Goal: Find contact information: Find contact information

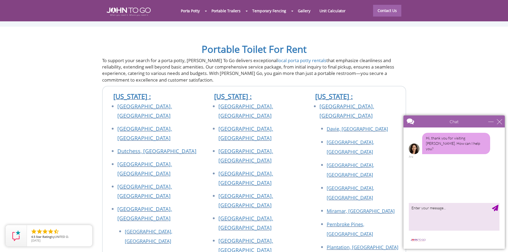
scroll to position [1919, 0]
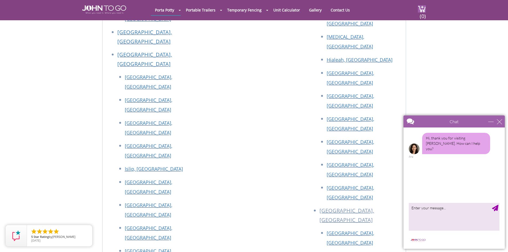
scroll to position [2186, 0]
drag, startPoint x: 177, startPoint y: 215, endPoint x: 122, endPoint y: 216, distance: 55.2
copy link "[EMAIL_ADDRESS][DOMAIN_NAME]"
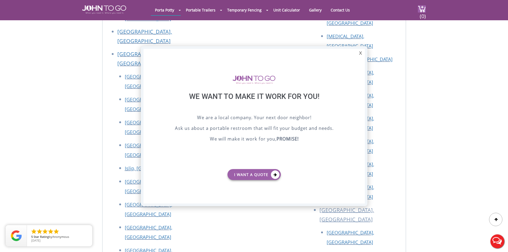
scroll to position [0, 0]
